Goal: Task Accomplishment & Management: Complete application form

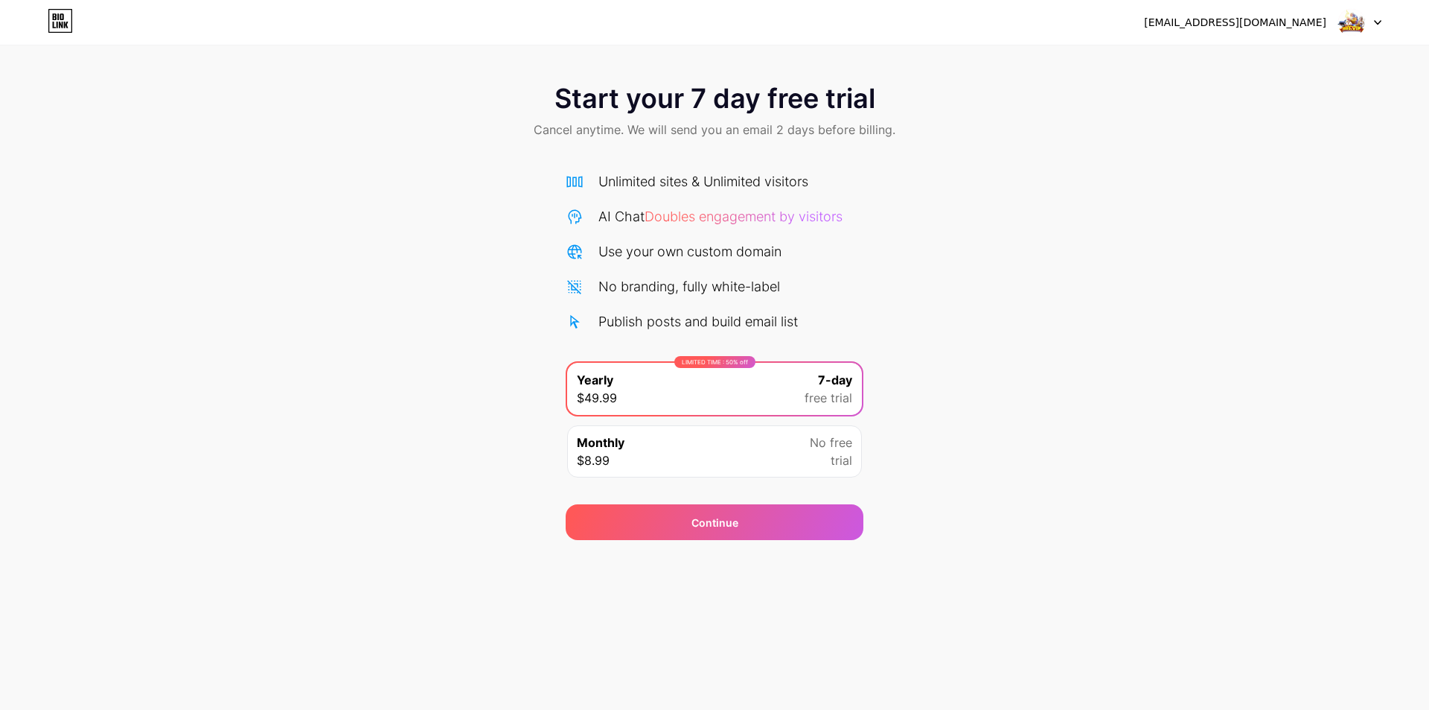
click at [803, 464] on div "Monthly $8.99 No free trial" at bounding box center [714, 451] width 295 height 52
click at [1017, 428] on div "Start your 7 day free trial Cancel anytime. We will send you an email 2 days be…" at bounding box center [714, 303] width 1429 height 471
click at [1354, 25] on img at bounding box center [1352, 22] width 28 height 28
click at [1069, 155] on div "Start your 7 day free trial Cancel anytime. We will send you an email 2 days be…" at bounding box center [714, 112] width 1429 height 88
click at [66, 26] on icon at bounding box center [60, 21] width 25 height 24
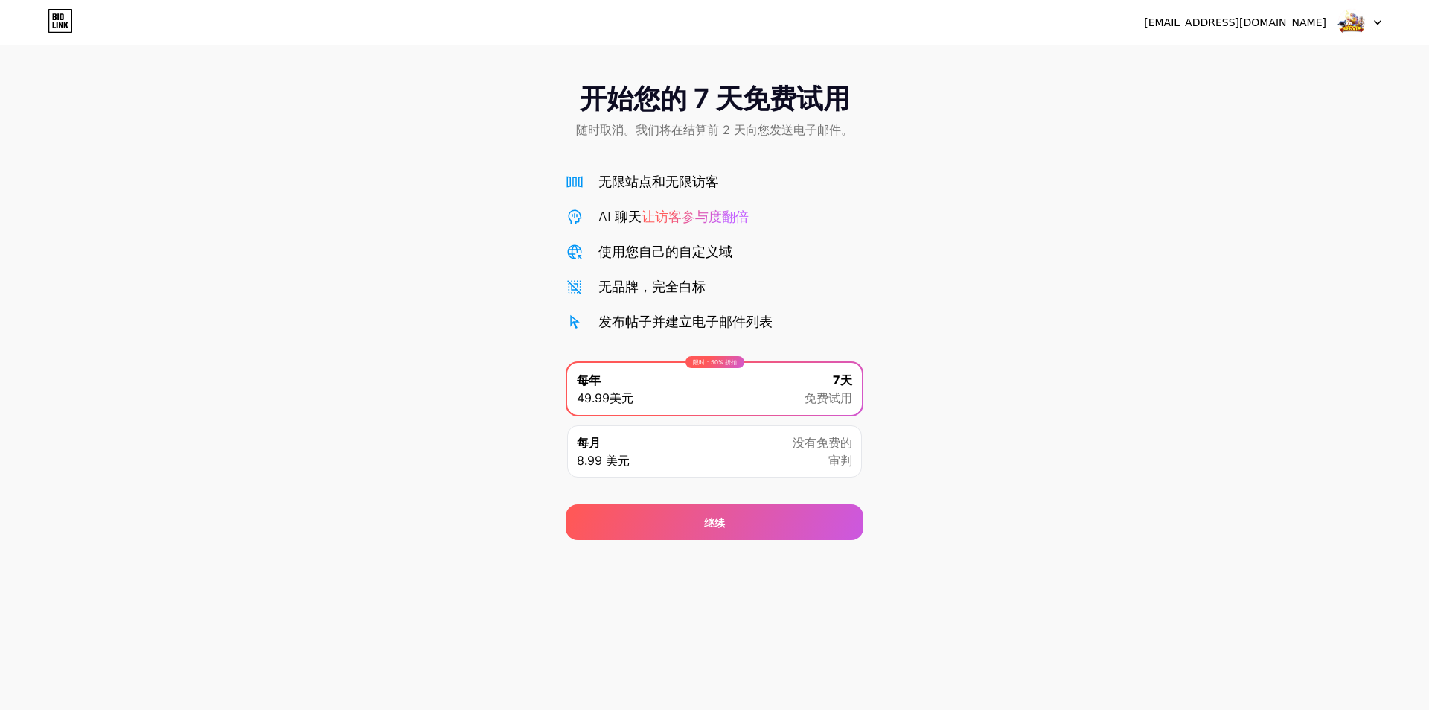
click at [1067, 320] on div "开始您的 7 天免费试用 随时取消。我们将在结算前 2 天向您发送电子邮件。 无限站点和无限访客 AI 聊天 让访客参与度翻倍 使用您自己的自定义域 无品牌，…" at bounding box center [714, 303] width 1429 height 471
click at [803, 461] on div "没有免费的 审判" at bounding box center [823, 451] width 60 height 36
click at [1359, 21] on img at bounding box center [1352, 22] width 28 height 28
click at [1283, 54] on li "登出" at bounding box center [1288, 61] width 185 height 40
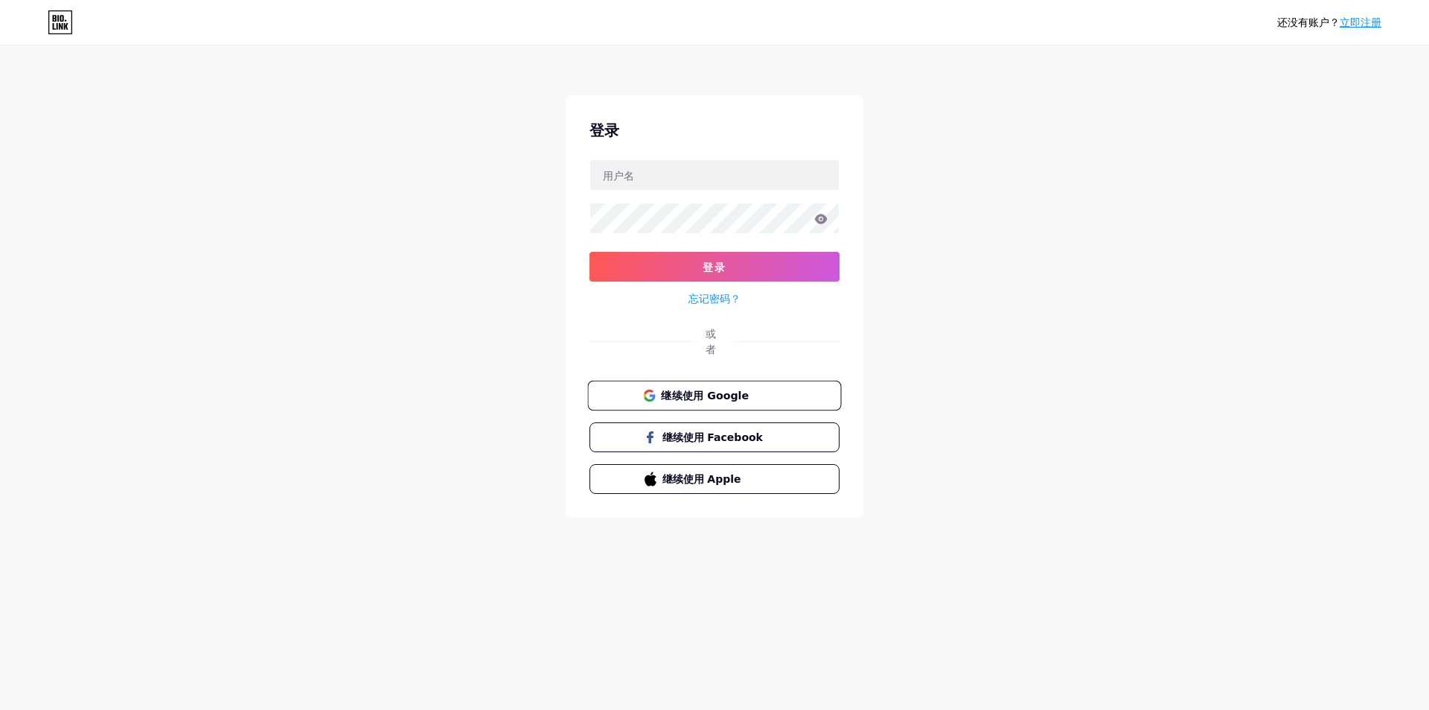
click at [765, 398] on span "继续使用 Google" at bounding box center [723, 395] width 124 height 16
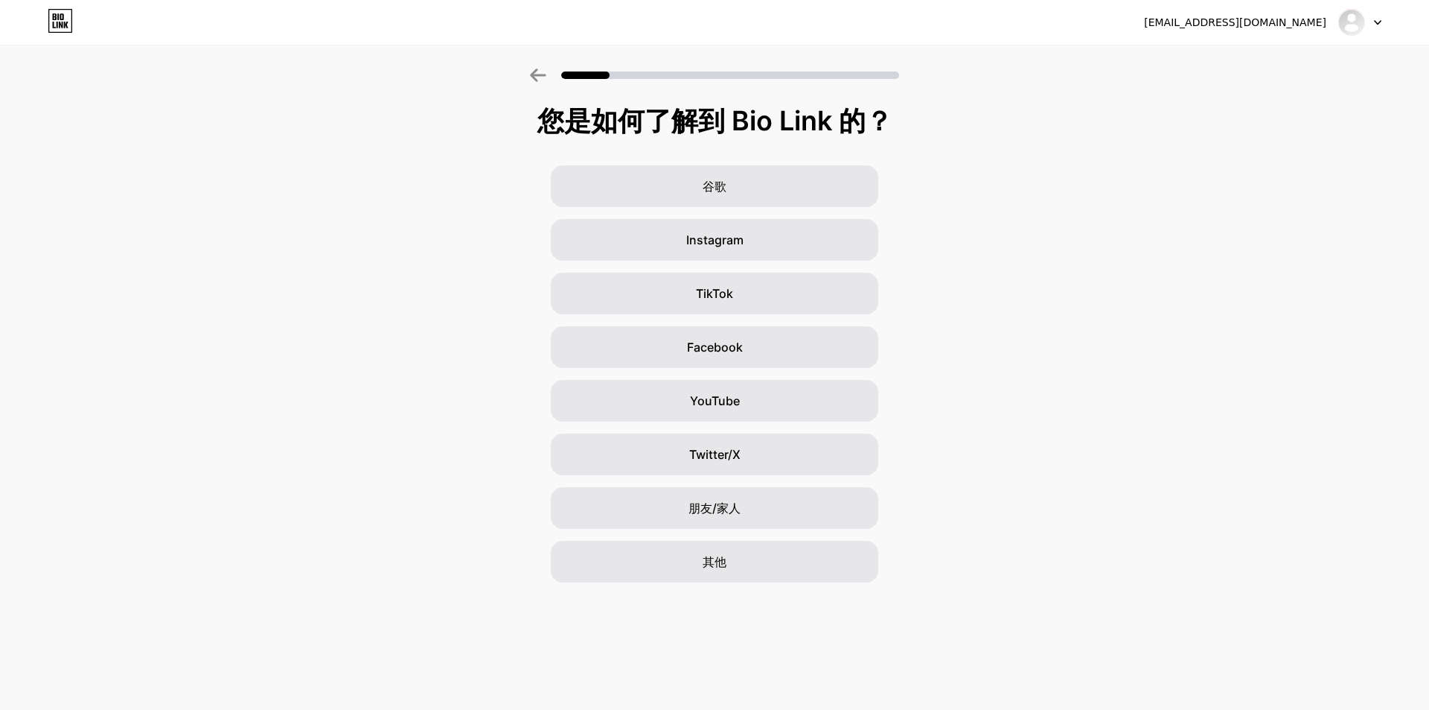
click at [1137, 348] on div "谷歌 Instagram TikTok Facebook YouTube Twitter/X 朋友/家人 其他" at bounding box center [714, 373] width 1429 height 417
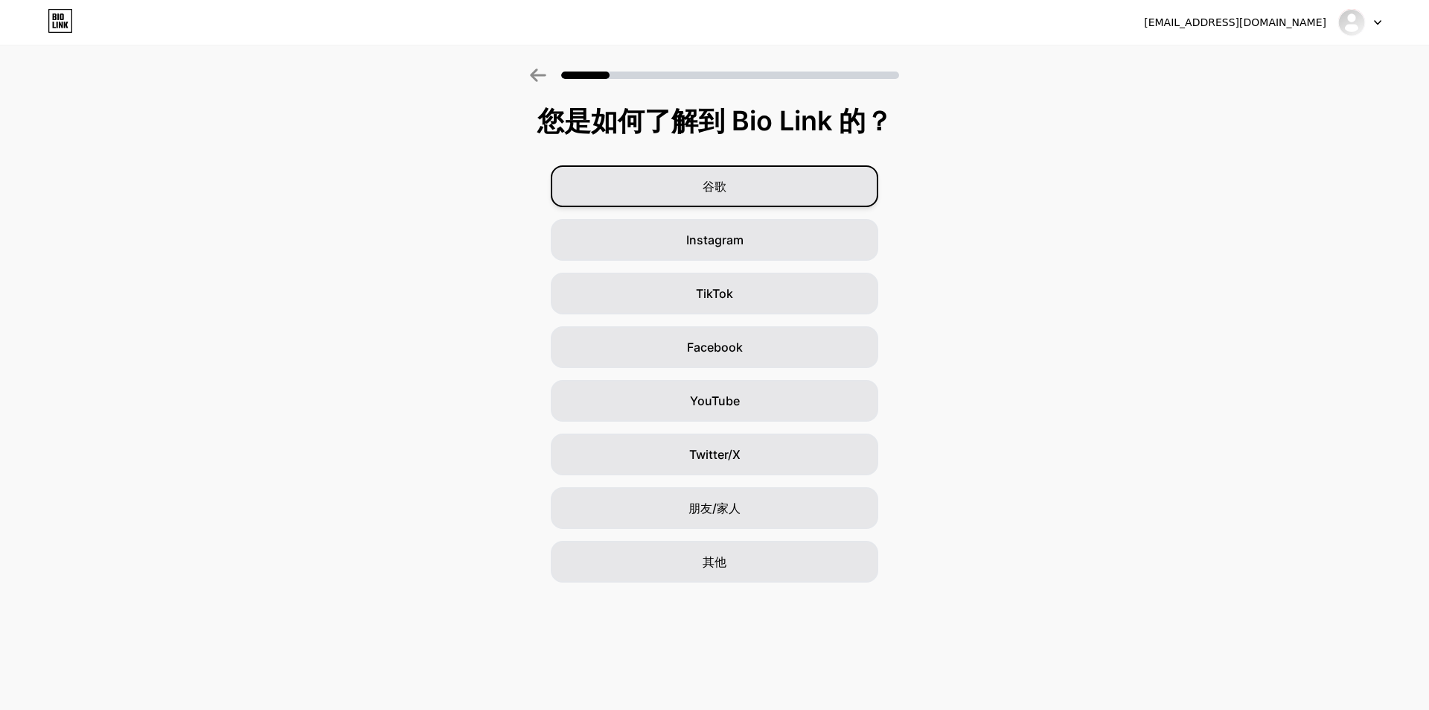
click at [806, 185] on div "谷歌" at bounding box center [715, 186] width 328 height 42
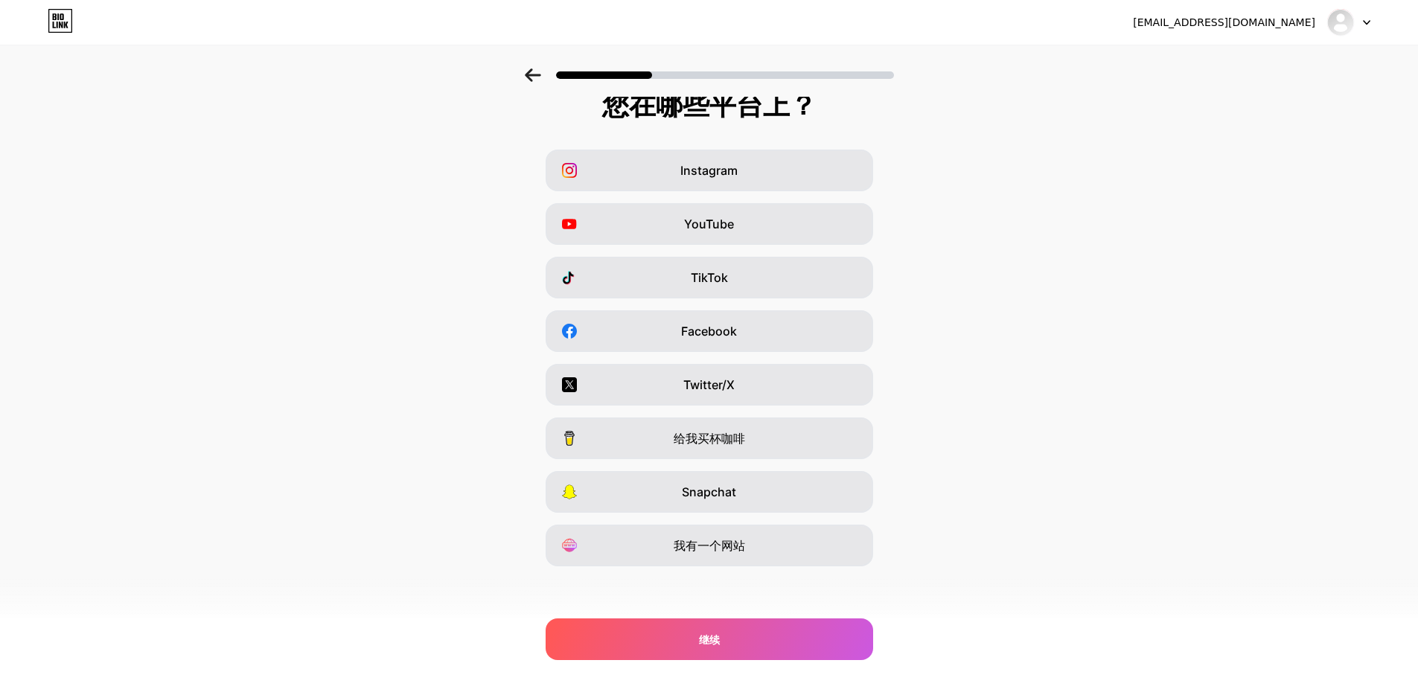
scroll to position [18, 0]
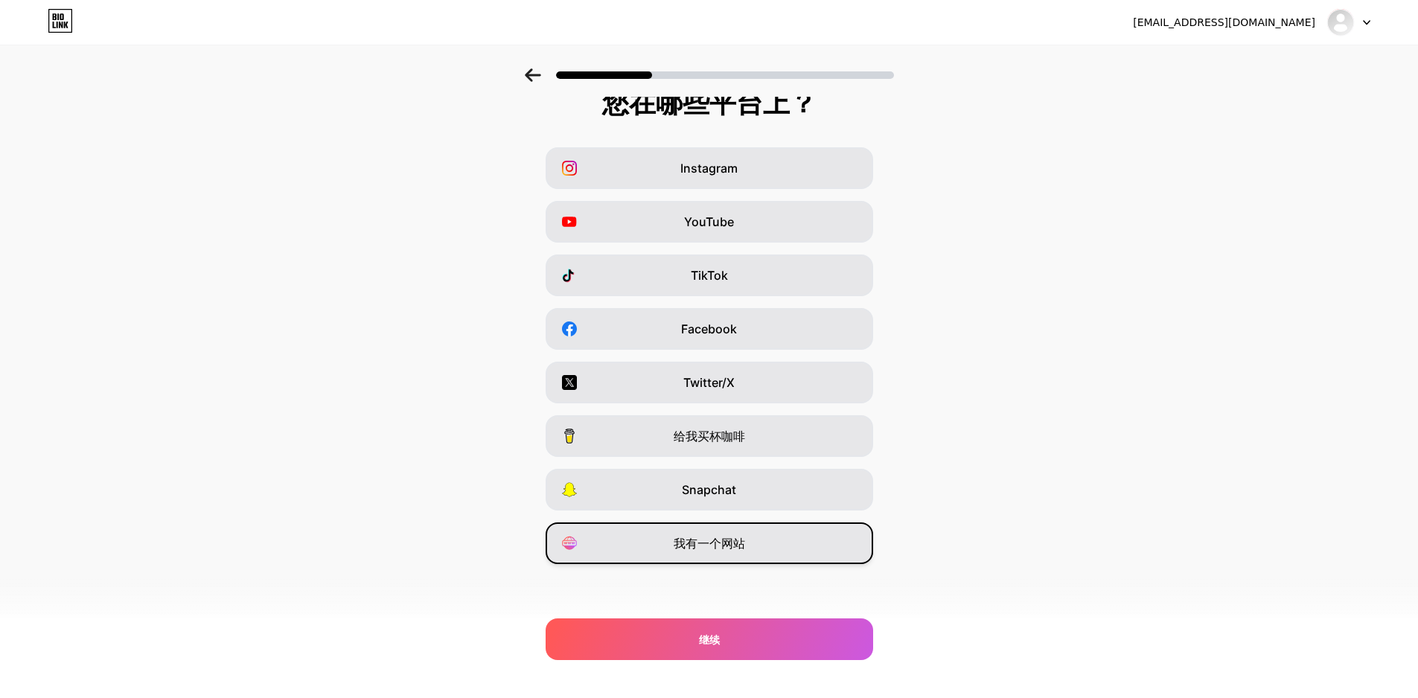
click at [819, 543] on div "我有一个网站" at bounding box center [710, 544] width 328 height 42
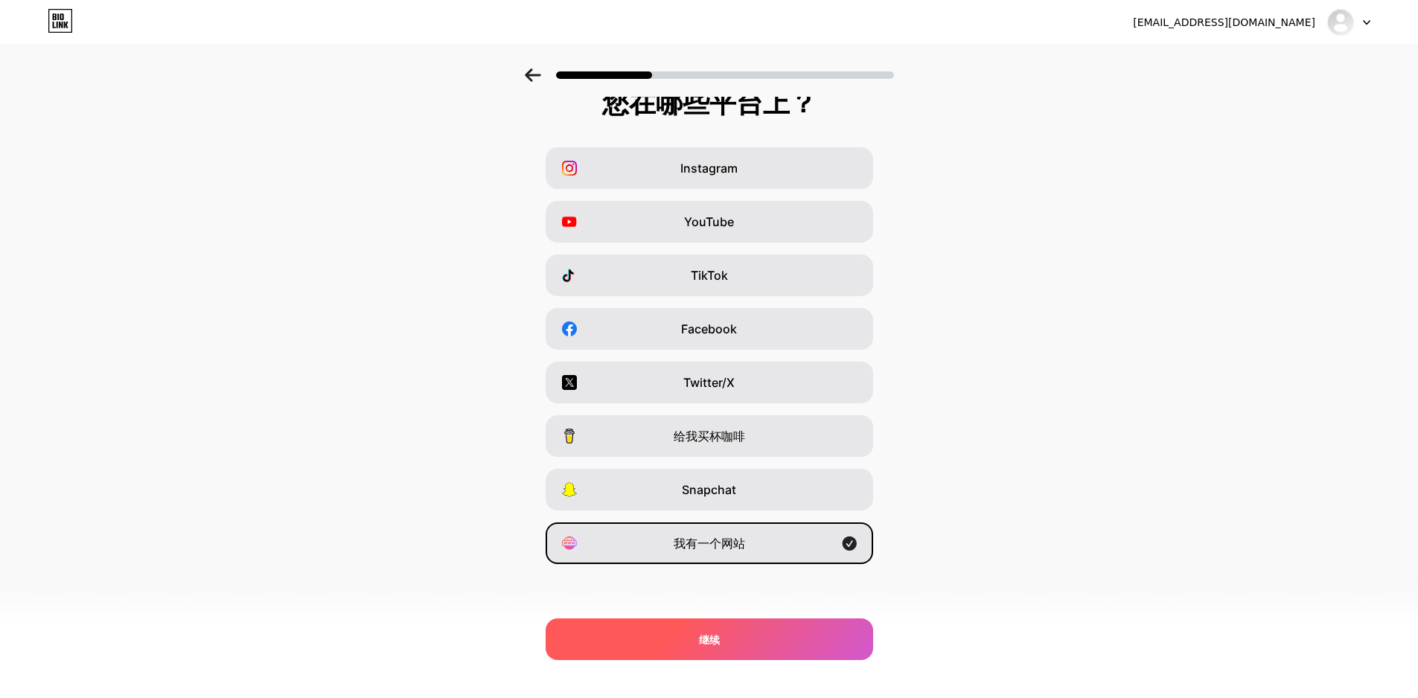
drag, startPoint x: 812, startPoint y: 638, endPoint x: 820, endPoint y: 636, distance: 7.8
click at [812, 639] on div "继续" at bounding box center [710, 640] width 328 height 42
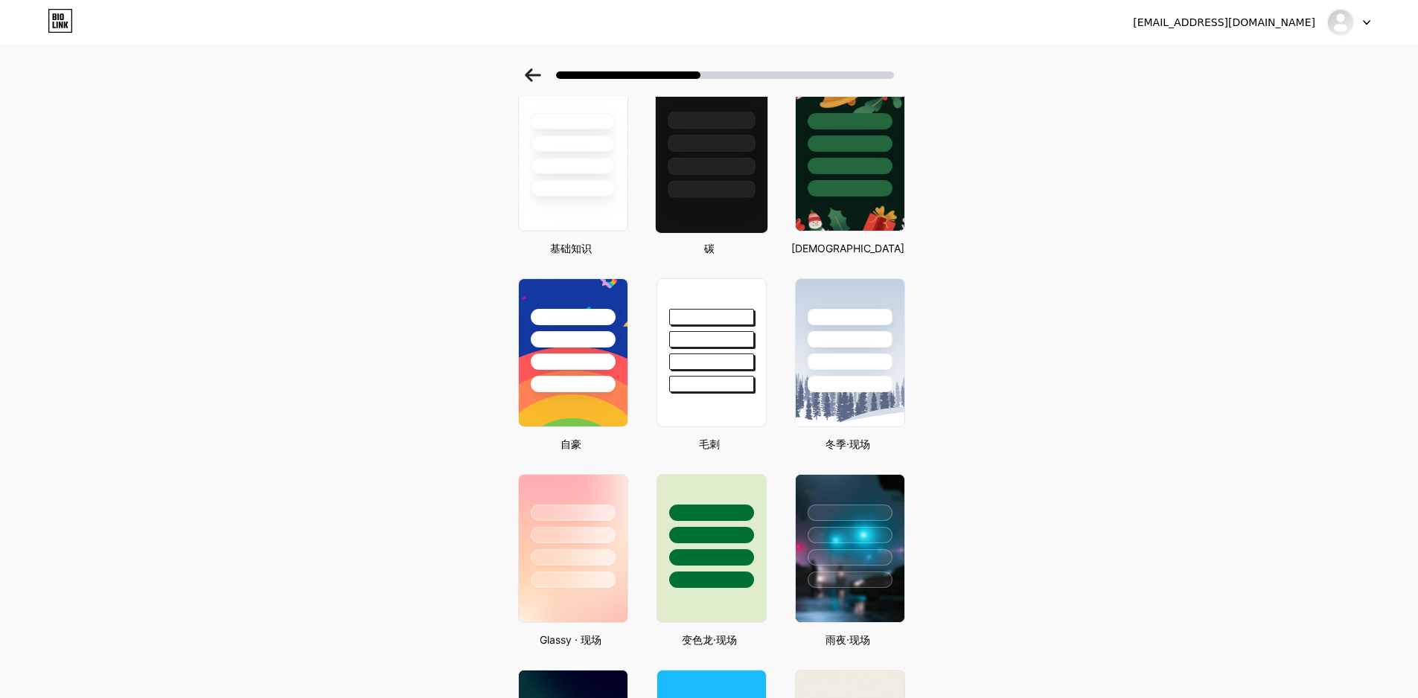
scroll to position [223, 0]
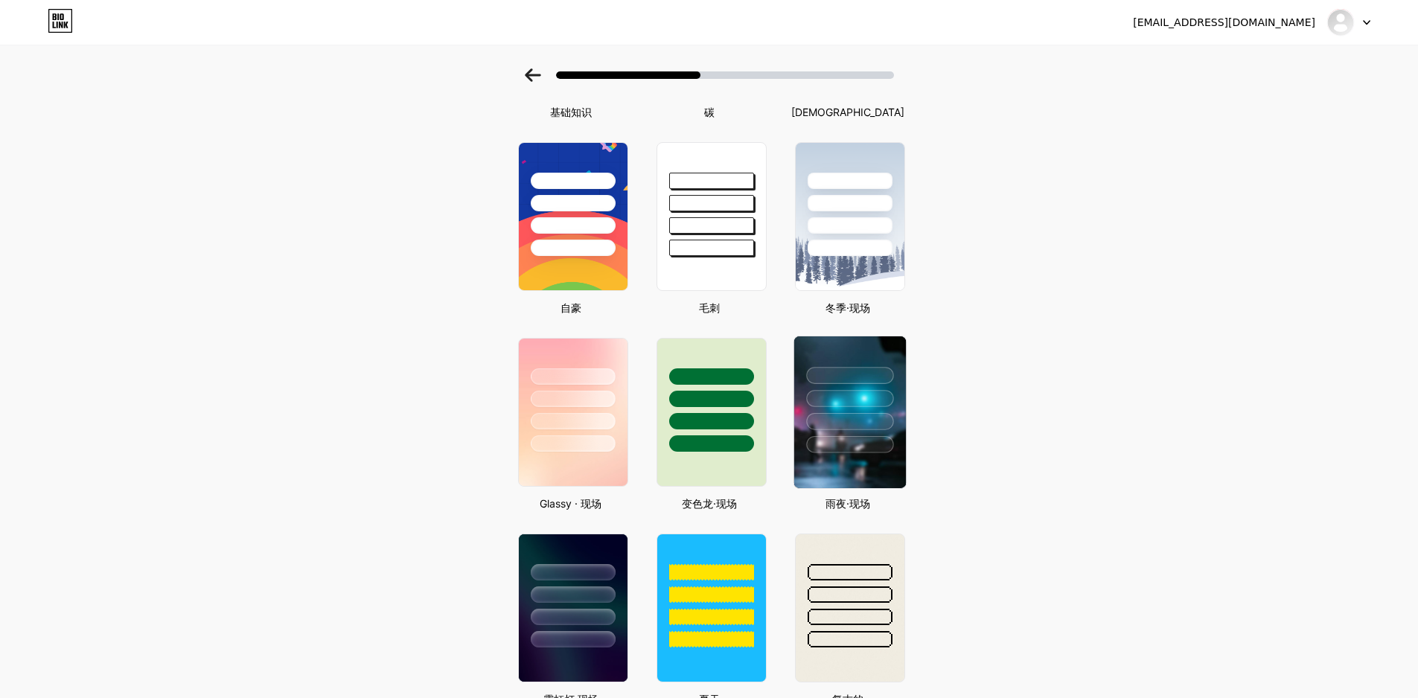
click at [858, 387] on div at bounding box center [850, 395] width 112 height 117
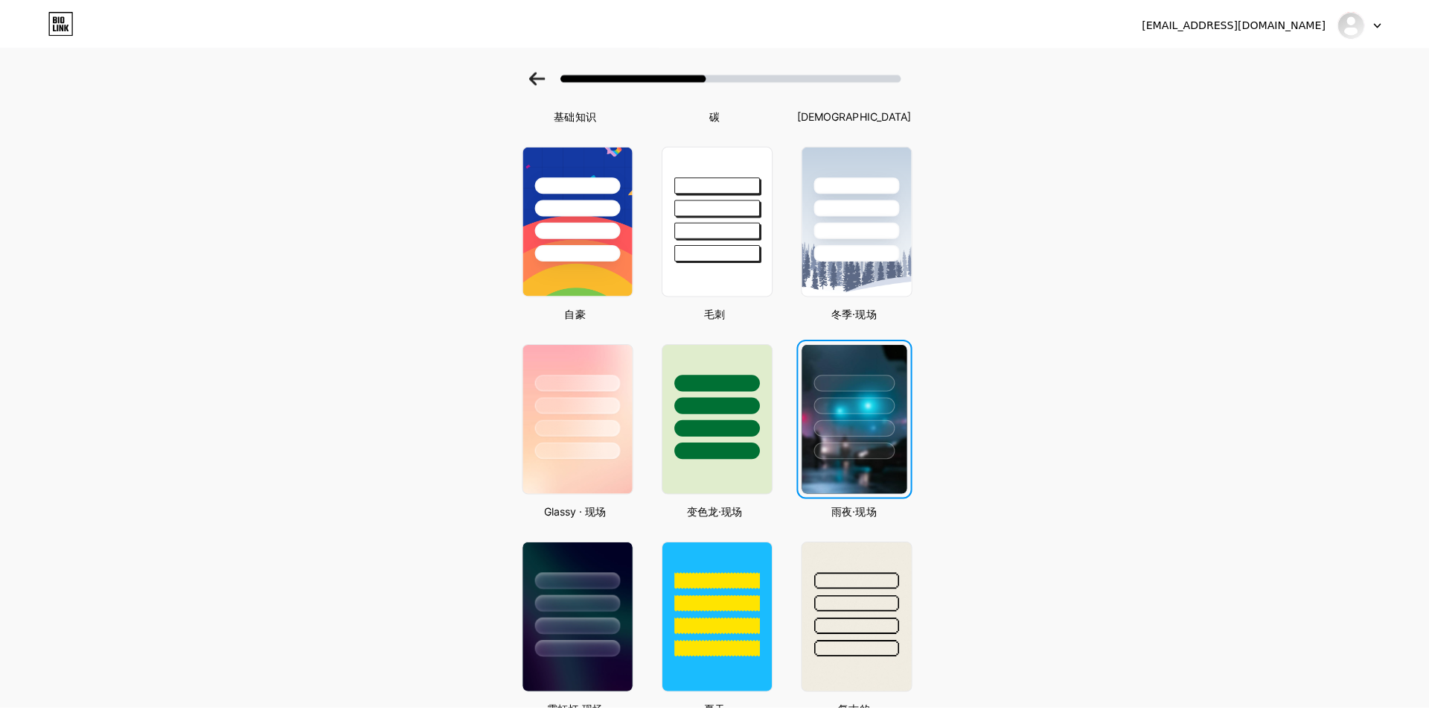
scroll to position [0, 0]
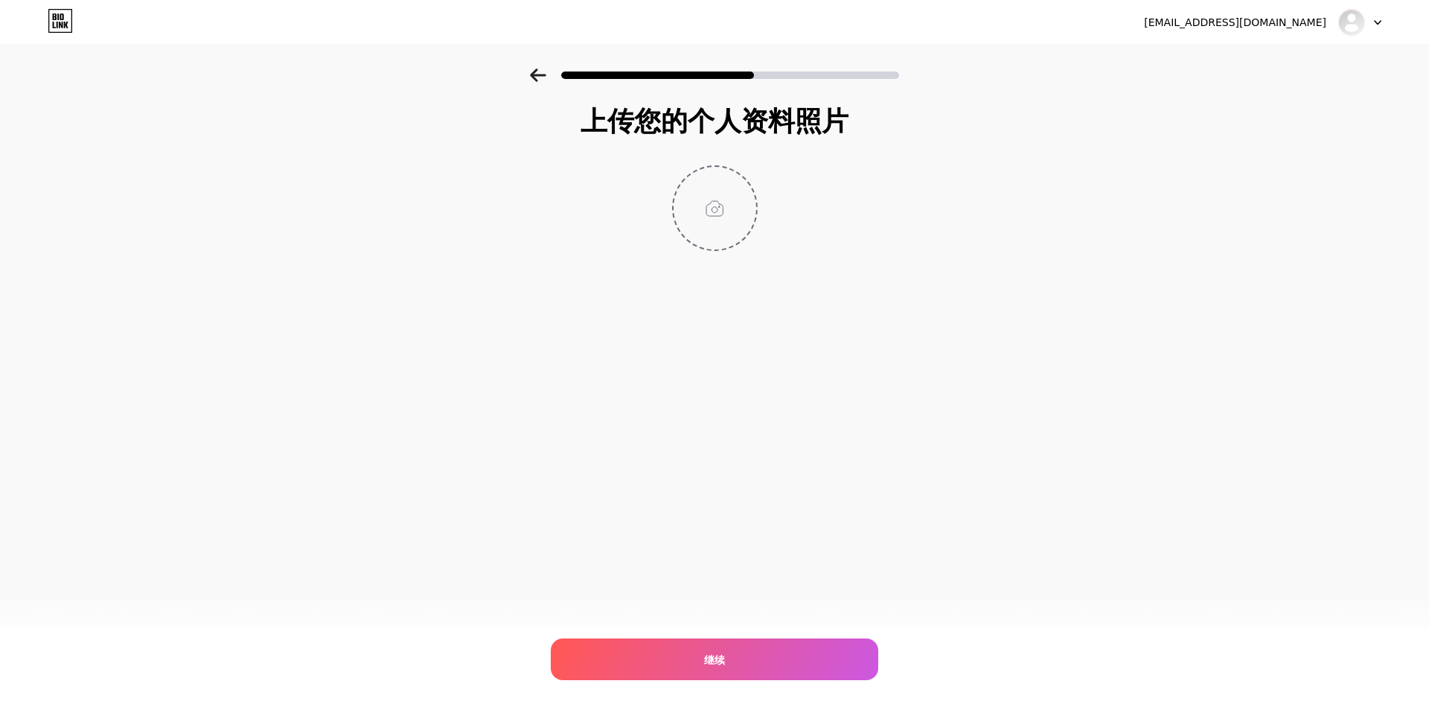
click at [720, 203] on input "file" at bounding box center [715, 208] width 83 height 83
type input "C:\fakepath\logo.jpg"
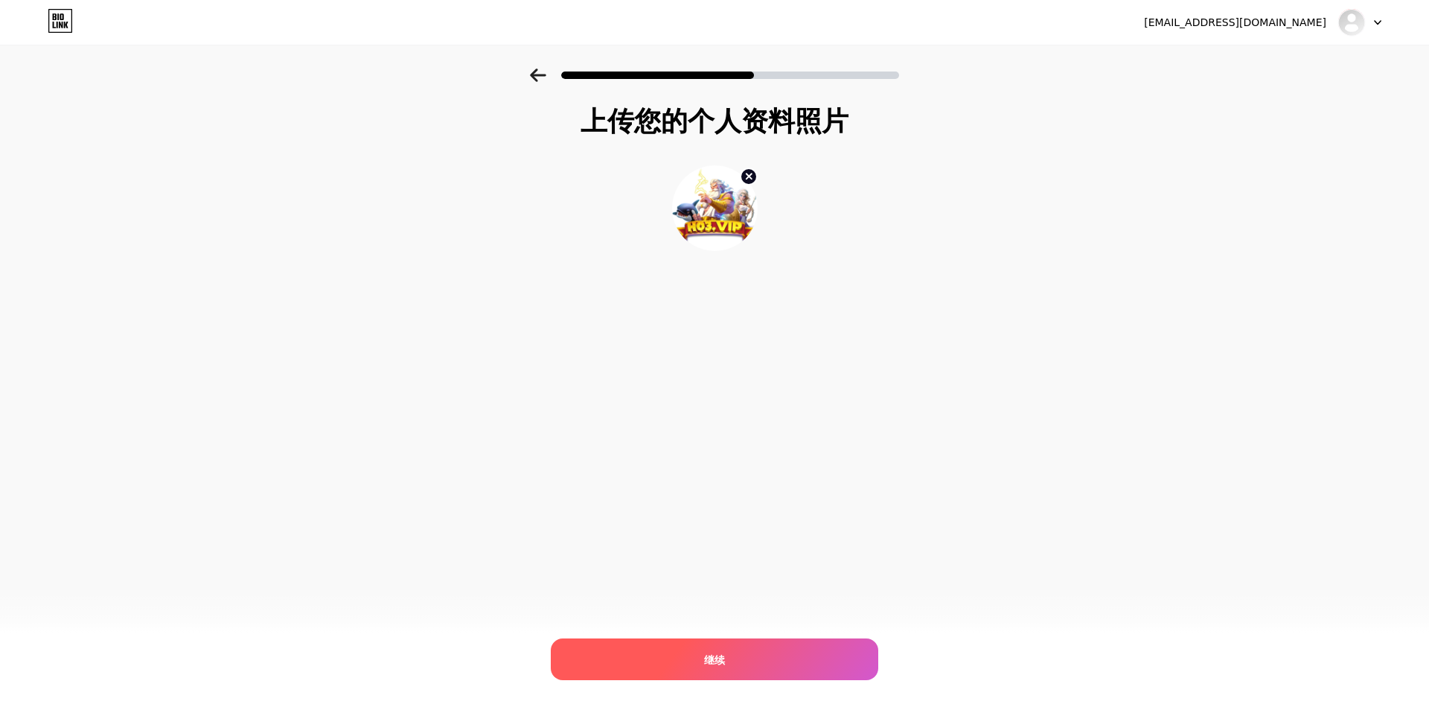
click at [771, 657] on div "继续" at bounding box center [715, 659] width 328 height 42
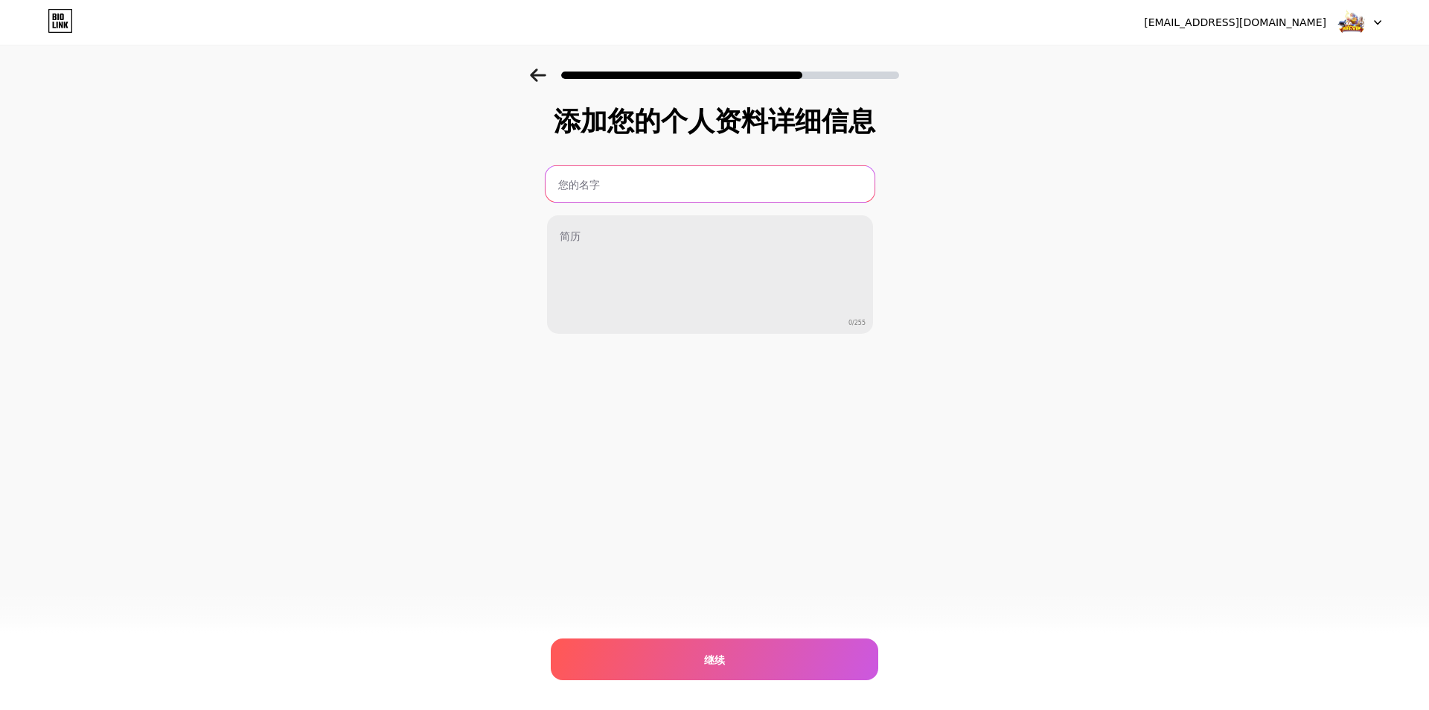
click at [612, 179] on input "text" at bounding box center [710, 184] width 329 height 36
click at [998, 296] on div "添加您的个人资料详细信息 0/255 继续 错误" at bounding box center [714, 238] width 1429 height 340
click at [158, 322] on div "添加您的个人资料详细信息 0/255 继续 错误" at bounding box center [714, 238] width 1429 height 340
click at [626, 191] on input "text" at bounding box center [710, 184] width 326 height 36
paste input "H03SitusSlotGacor"
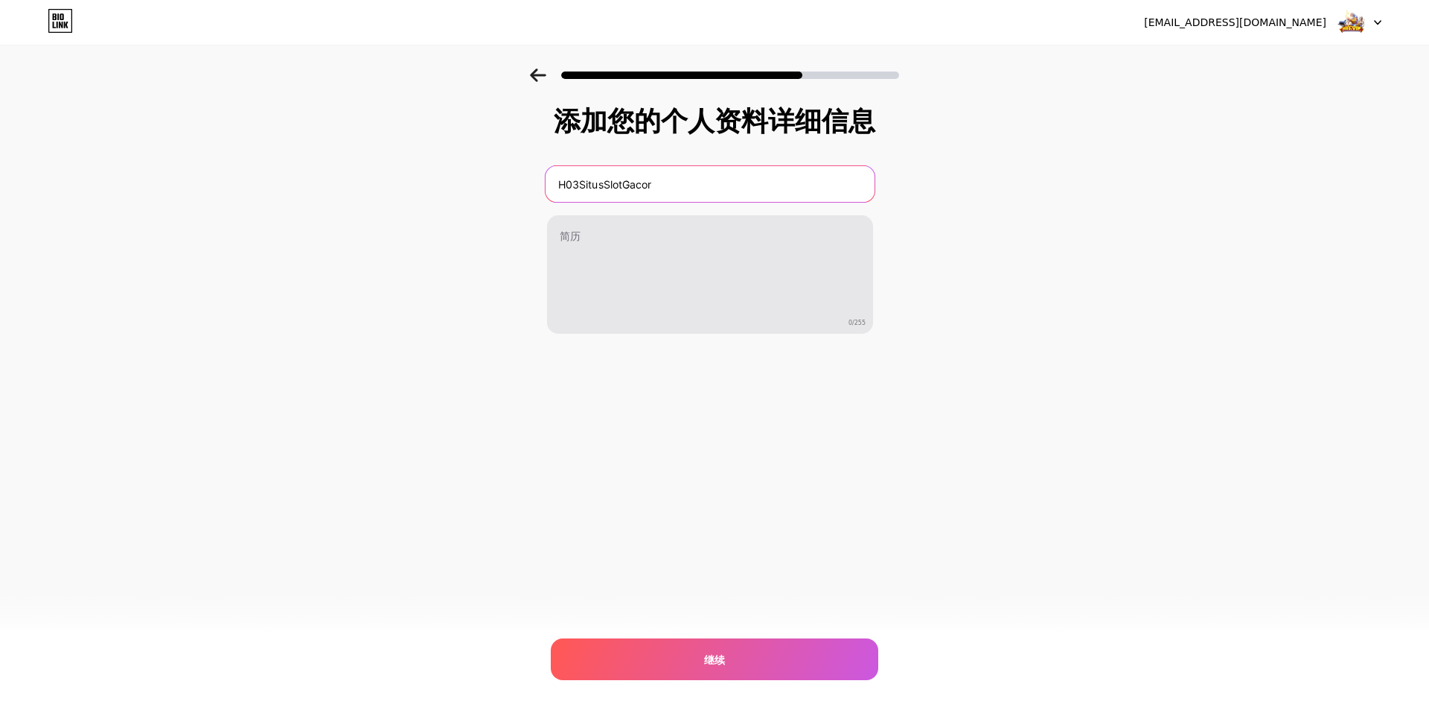
type input "H03SitusSlotGacor"
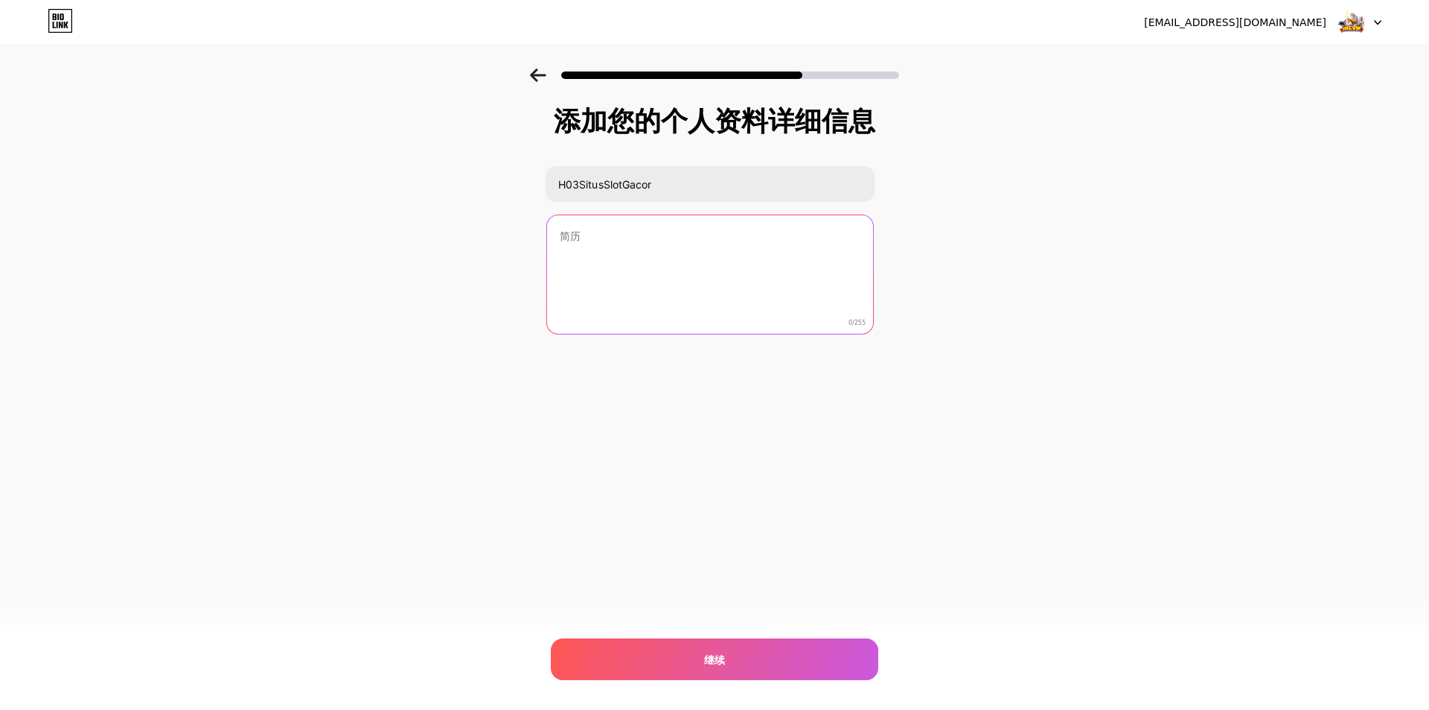
click at [610, 255] on textarea at bounding box center [710, 275] width 326 height 120
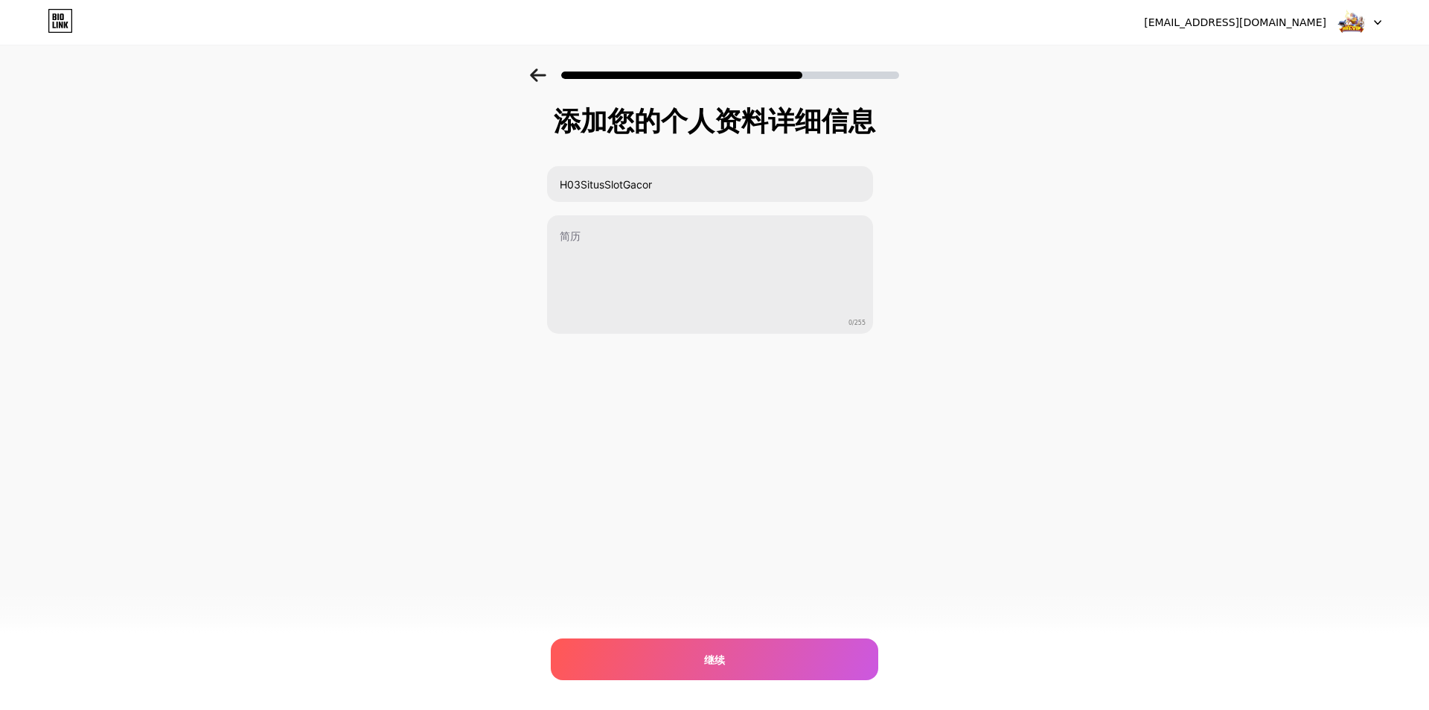
click at [181, 328] on div "添加您的个人资料详细信息 H03SitusSlotGacor 0/255 继续 错误" at bounding box center [714, 238] width 1429 height 340
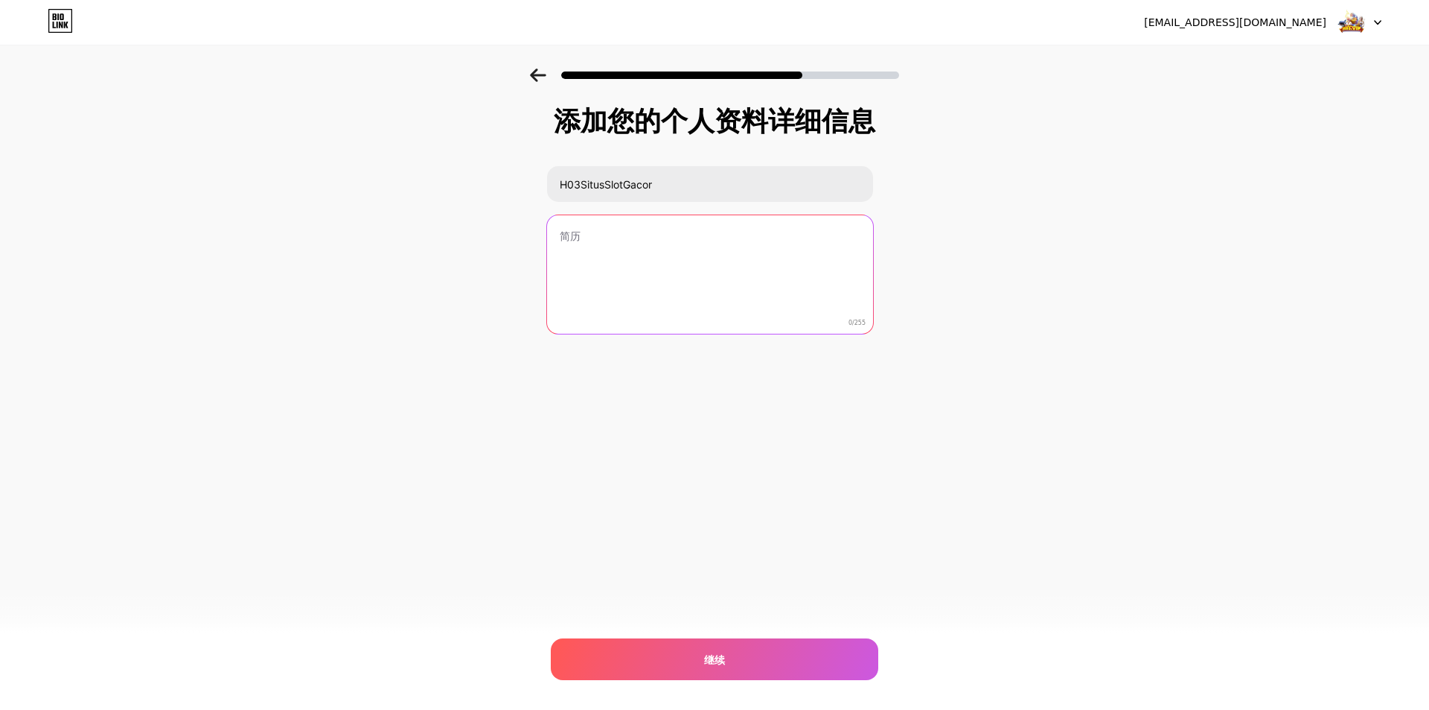
click at [665, 263] on textarea at bounding box center [710, 275] width 326 height 120
paste textarea "H03 Situs Slot Gacor, Togel Online [PERSON_NAME] LIVE Kasino Terpercaya di [GEO…"
type textarea "H03 Situs Slot Gacor, Togel Online [PERSON_NAME] LIVE Kasino Terpercaya di [GEO…"
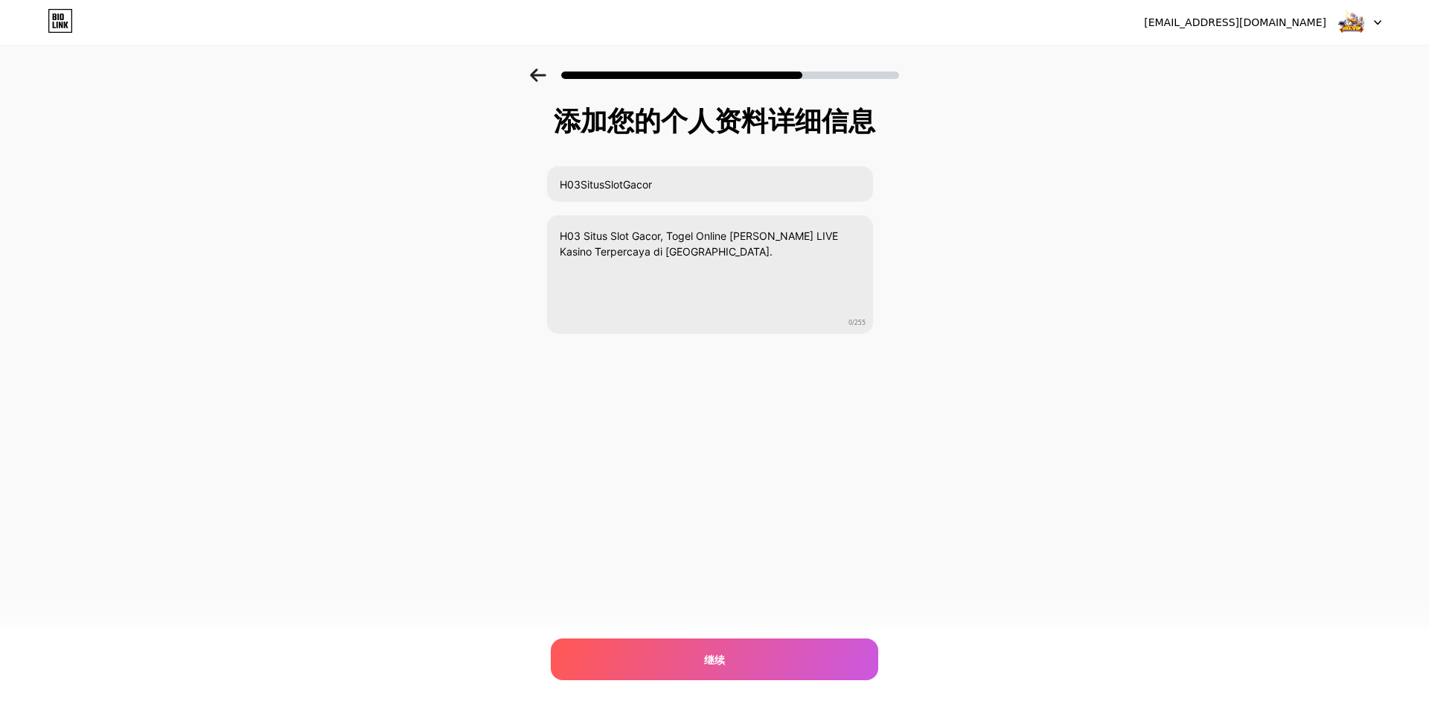
click at [969, 311] on div "添加您的个人资料详细信息 H03SitusSlotGacor H03 Situs Slot Gacor, Togel Online [PERSON_NAME]…" at bounding box center [714, 238] width 1429 height 340
click at [758, 645] on div "继续" at bounding box center [715, 659] width 328 height 42
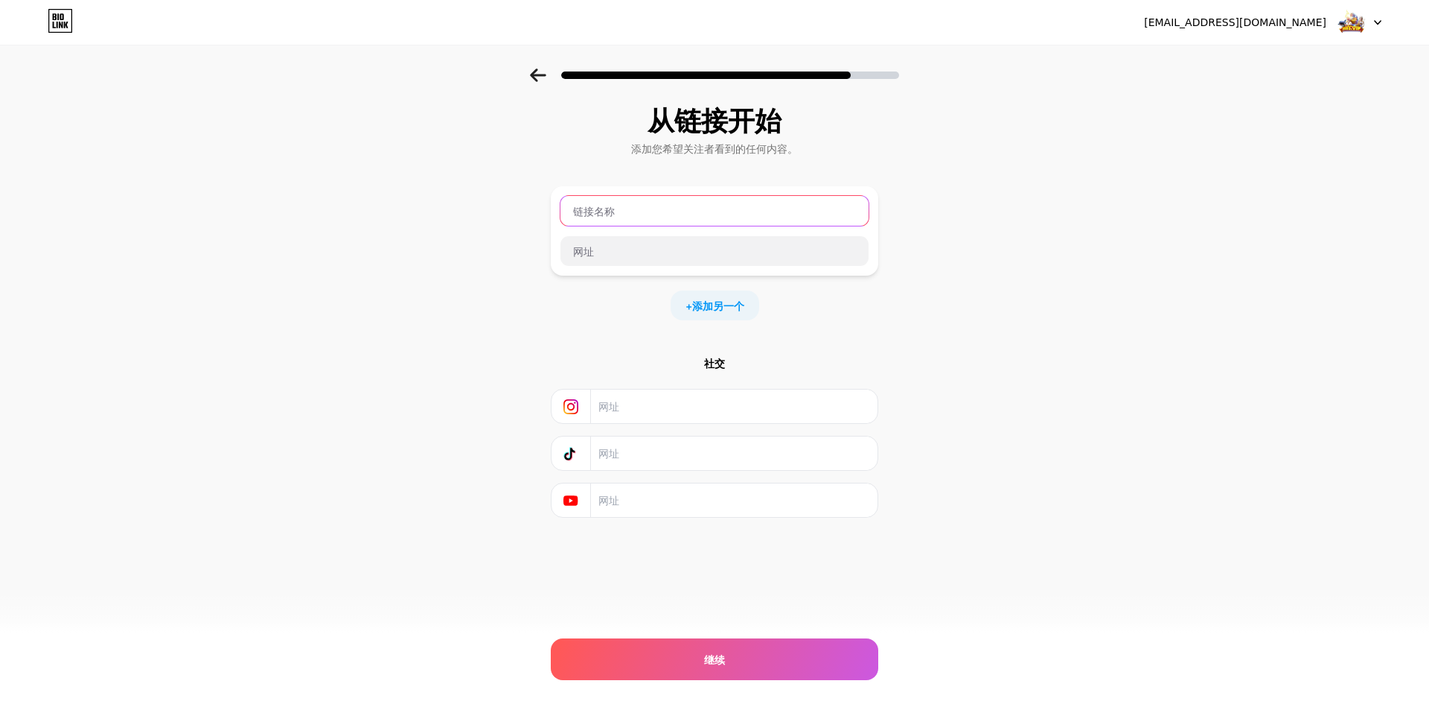
click at [695, 208] on input "text" at bounding box center [715, 211] width 308 height 30
click at [649, 209] on input "text" at bounding box center [715, 211] width 308 height 30
paste input "H03 Situs Slot Gacor"
type input "H03 Situs Slot Gacor"
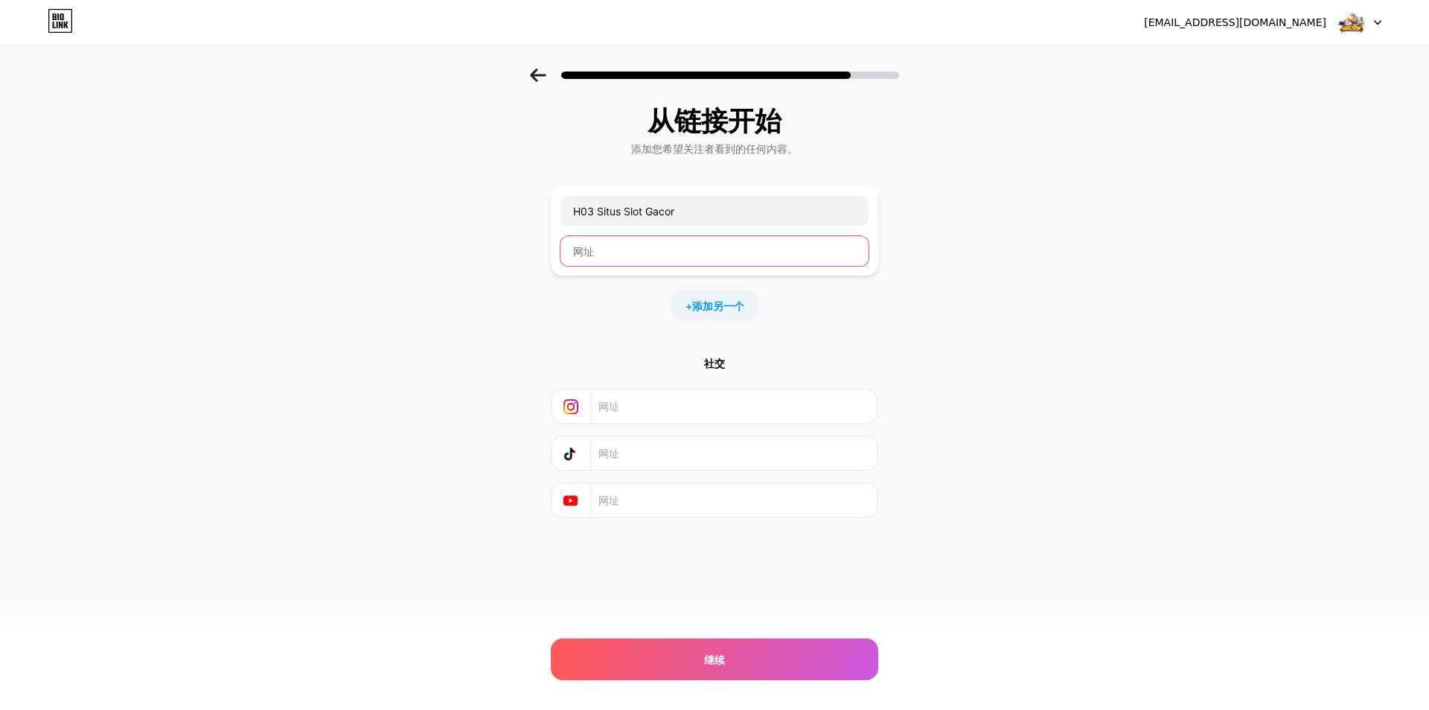
click at [625, 249] on input "text" at bounding box center [715, 251] width 308 height 30
paste input "[URL][DOMAIN_NAME]"
type input "[URL][DOMAIN_NAME]"
click at [740, 307] on font "添加另一个" at bounding box center [718, 305] width 52 height 13
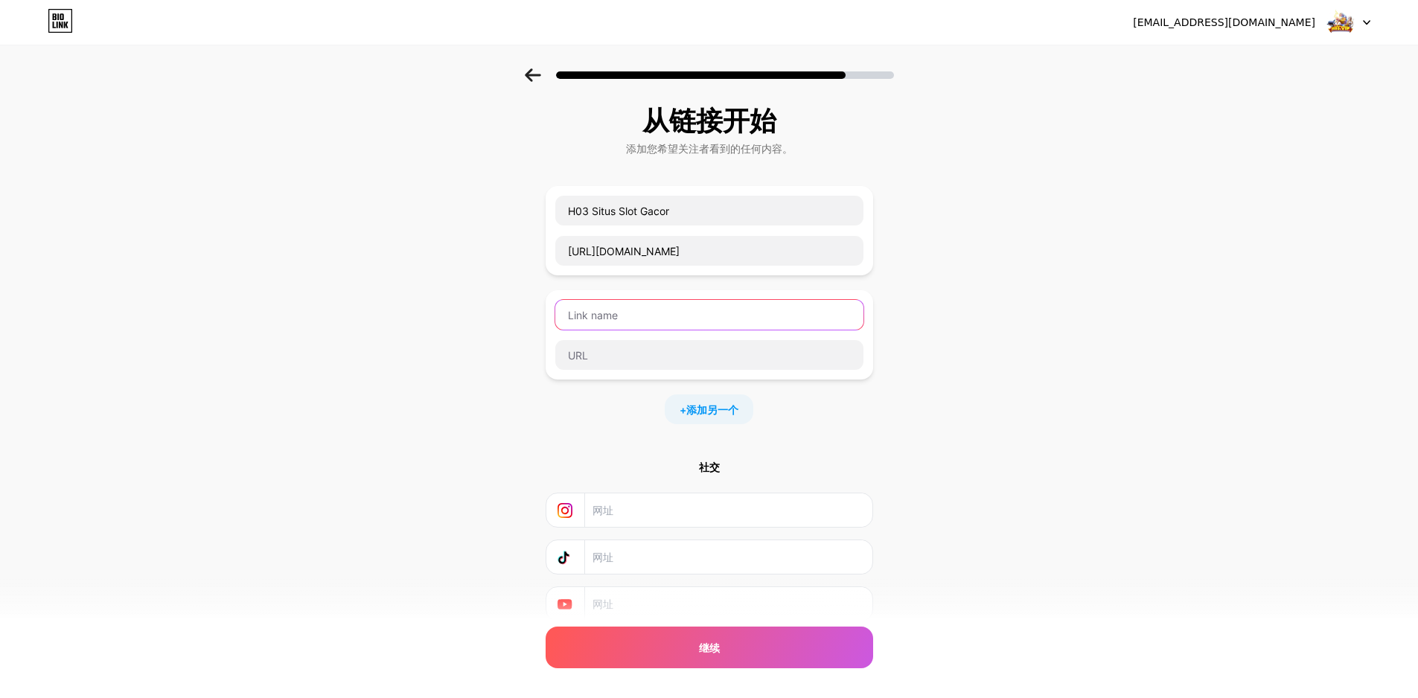
click at [704, 307] on input "text" at bounding box center [709, 315] width 308 height 30
click at [678, 311] on input "text" at bounding box center [709, 315] width 308 height 30
paste input "LOGIN LOTRE ONLINE"
type input "LOGIN LOTRE ONLINE"
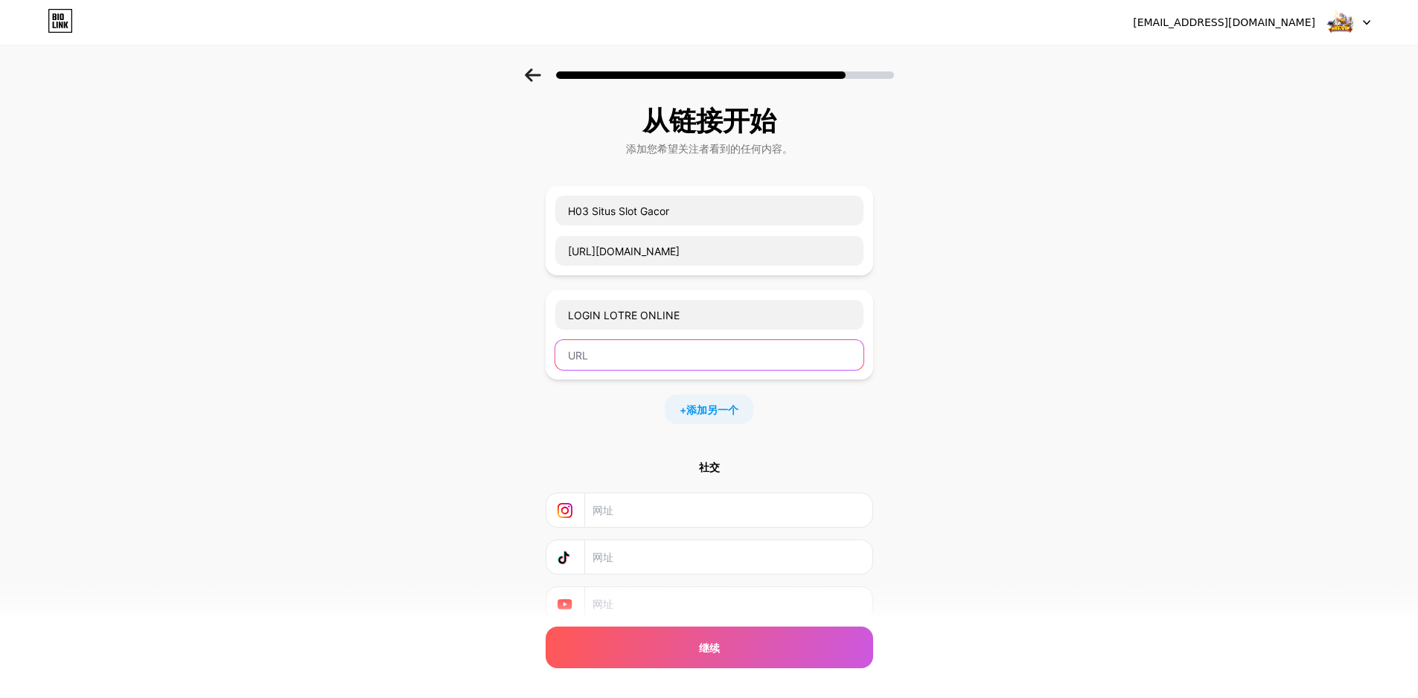
click at [675, 351] on input "text" at bounding box center [709, 355] width 308 height 30
paste input "[URL][DOMAIN_NAME]"
type input "[URL][DOMAIN_NAME]"
click at [934, 412] on div "从链接开始 添加您希望关注者看到的任何内容。 H03 Situs Slot Gacor [URL][DOMAIN_NAME] LOGIN LOTRE ONLI…" at bounding box center [709, 382] width 1418 height 628
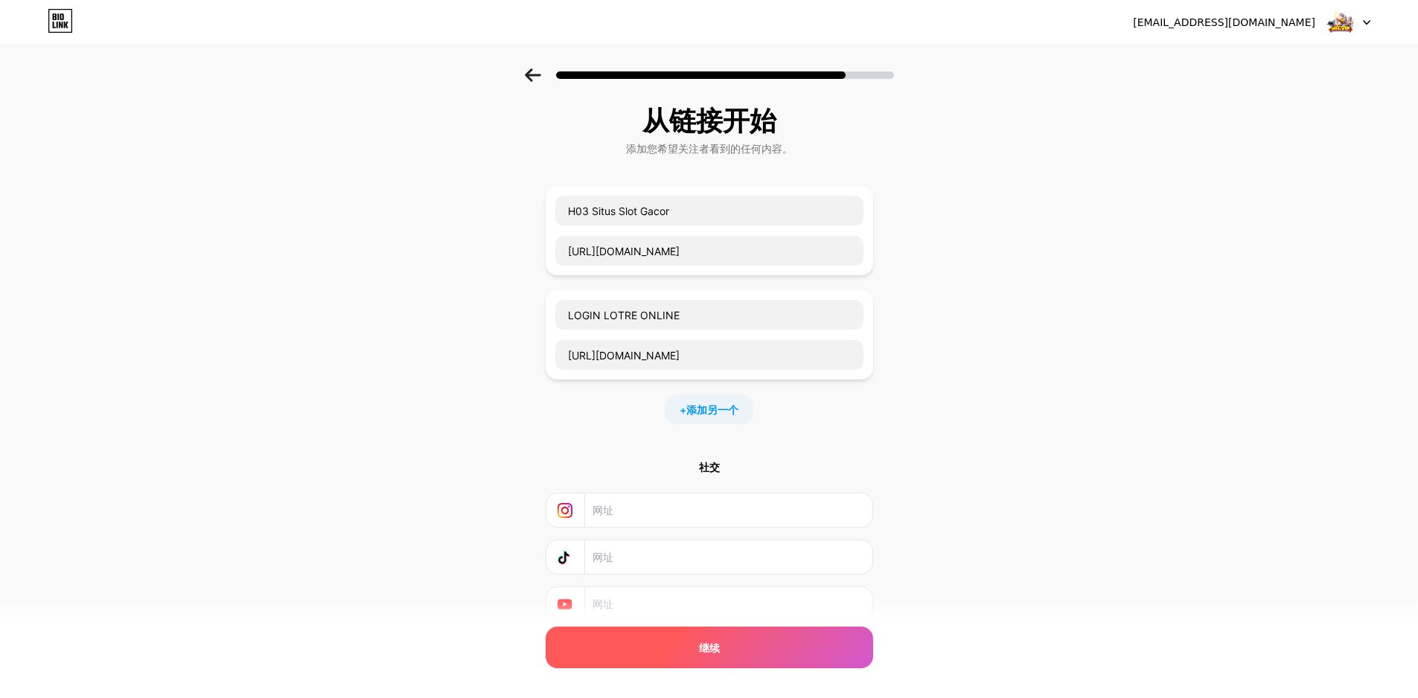
click at [753, 648] on div "继续" at bounding box center [710, 648] width 328 height 42
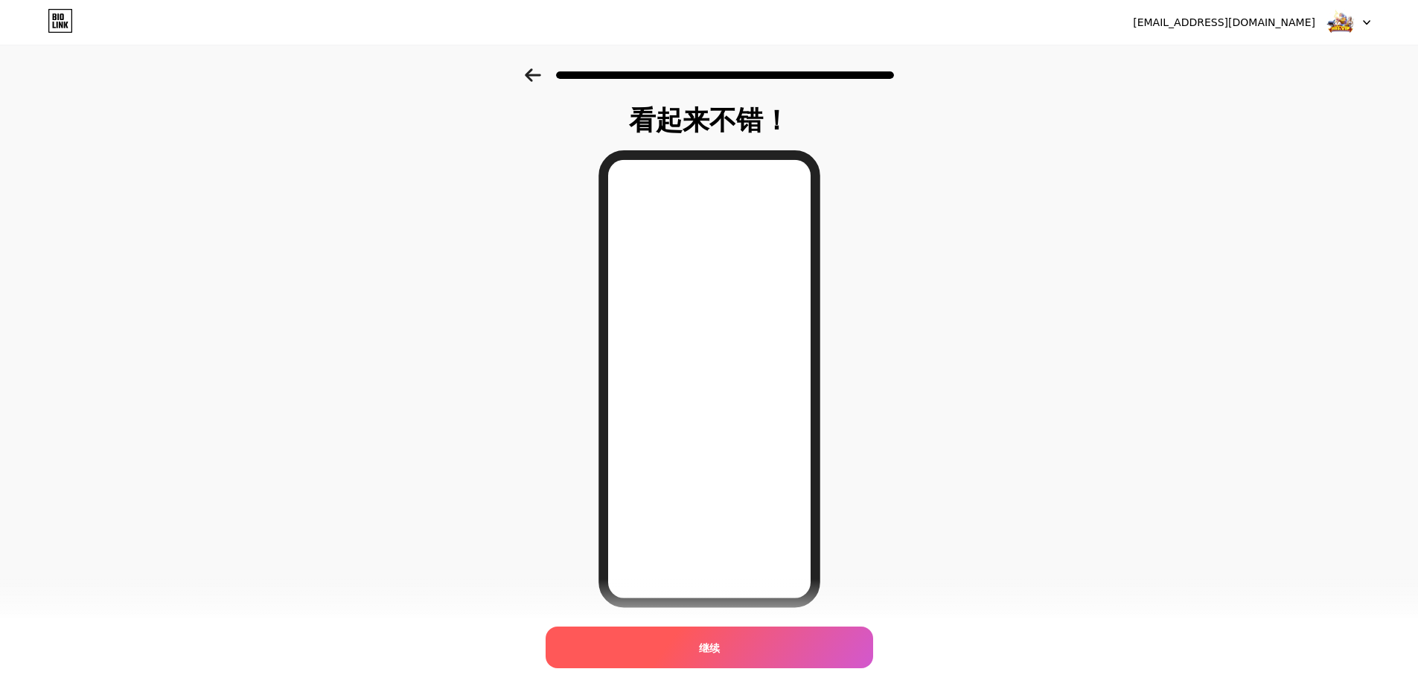
click at [737, 644] on div "继续" at bounding box center [710, 648] width 328 height 42
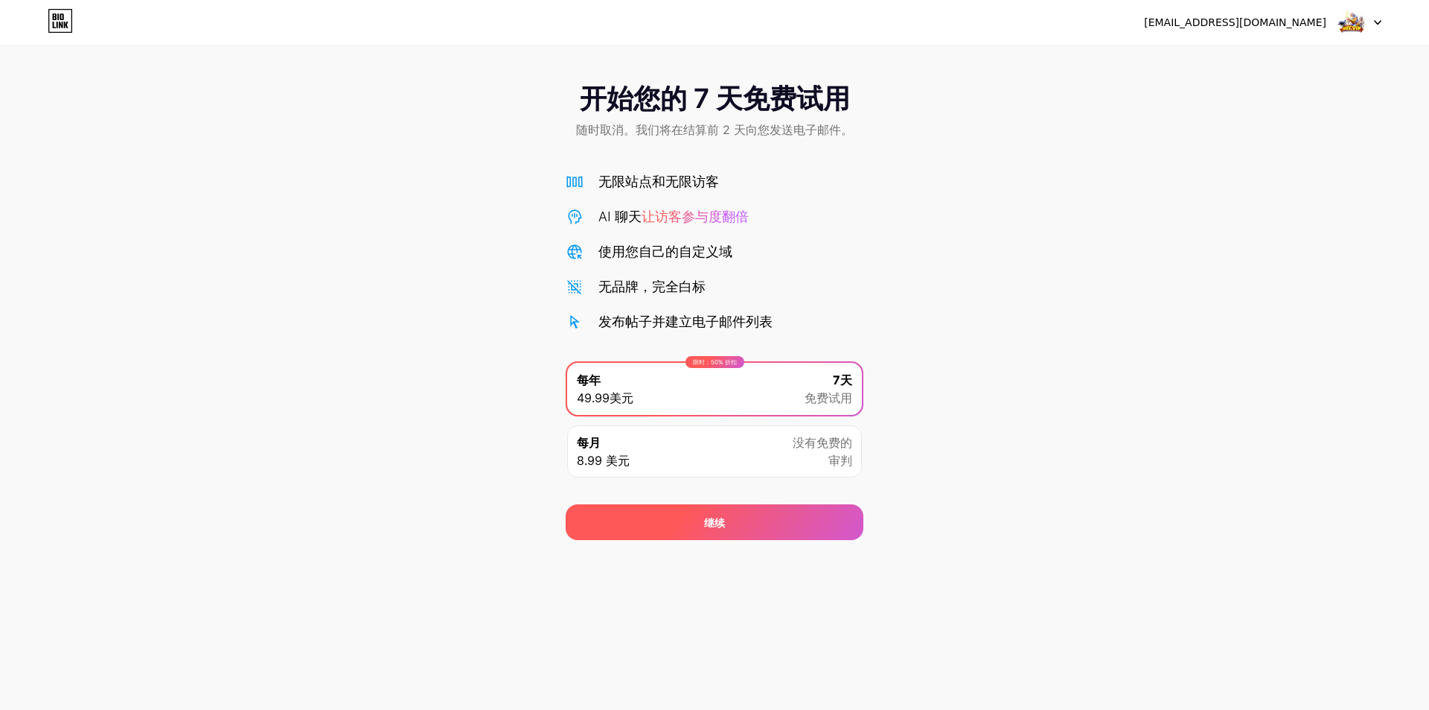
click at [791, 537] on div "继续" at bounding box center [715, 522] width 298 height 36
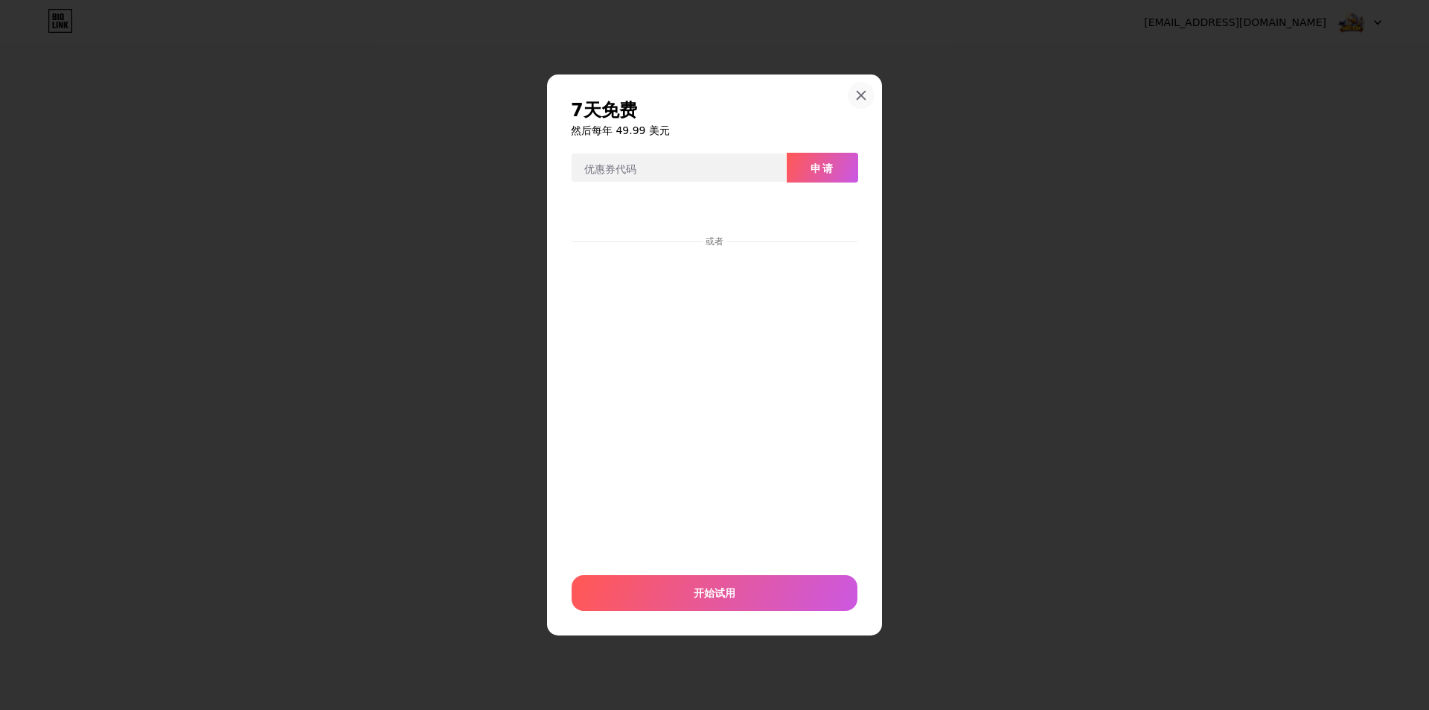
click at [861, 103] on div at bounding box center [861, 95] width 27 height 27
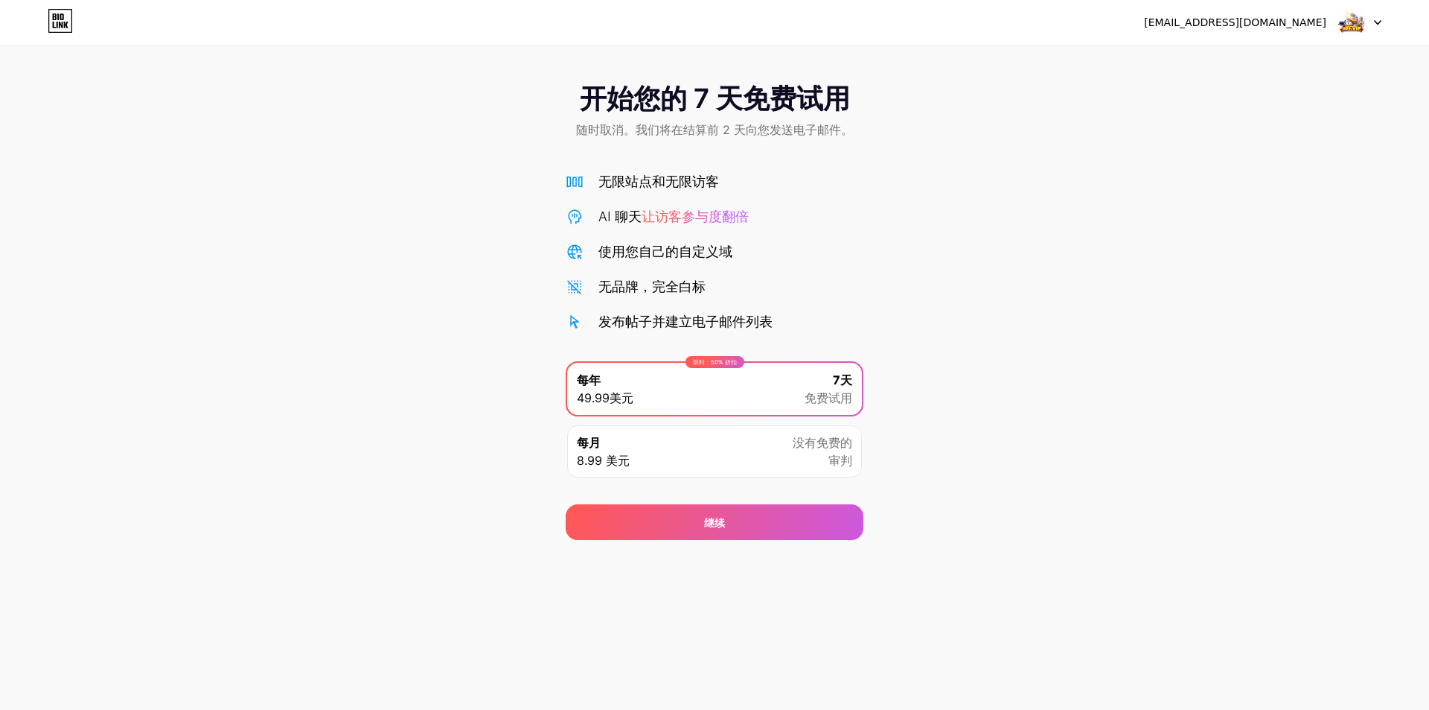
click at [1016, 280] on div "开始您的 7 天免费试用 随时取消。我们将在结算前 2 天向您发送电子邮件。 无限站点和无限访客 AI 聊天 让访客参与度翻倍 使用您自己的自定义域 无品牌，…" at bounding box center [714, 303] width 1429 height 471
drag, startPoint x: 63, startPoint y: 293, endPoint x: 71, endPoint y: 292, distance: 8.2
click at [63, 293] on div "开始您的 7 天免费试用 随时取消。我们将在结算前 2 天向您发送电子邮件。 无限站点和无限访客 AI 聊天 让访客参与度翻倍 使用您自己的自定义域 无品牌，…" at bounding box center [714, 303] width 1429 height 471
